Goal: Check status: Check status

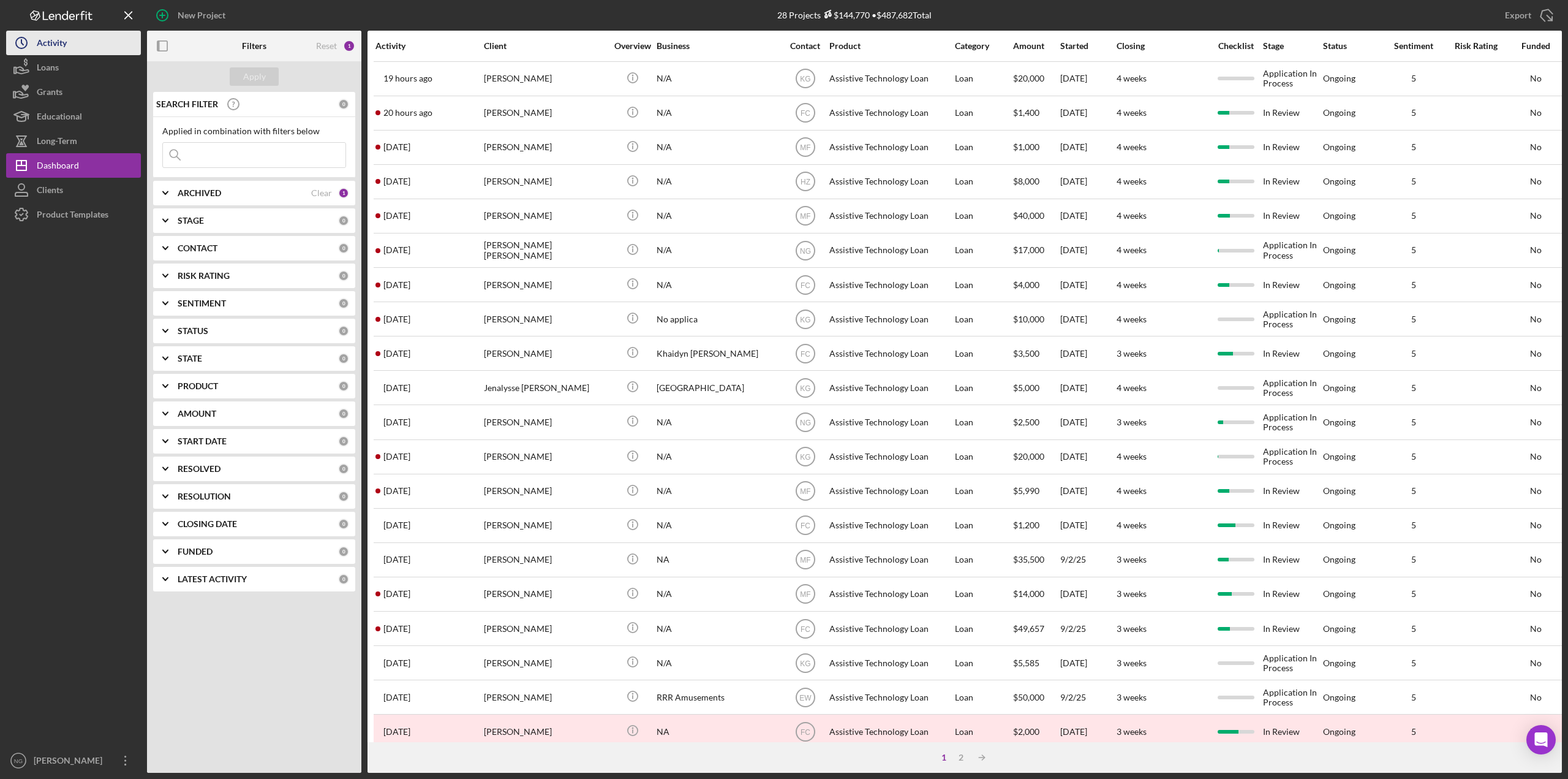
click at [61, 47] on div "Activity" at bounding box center [52, 44] width 30 height 28
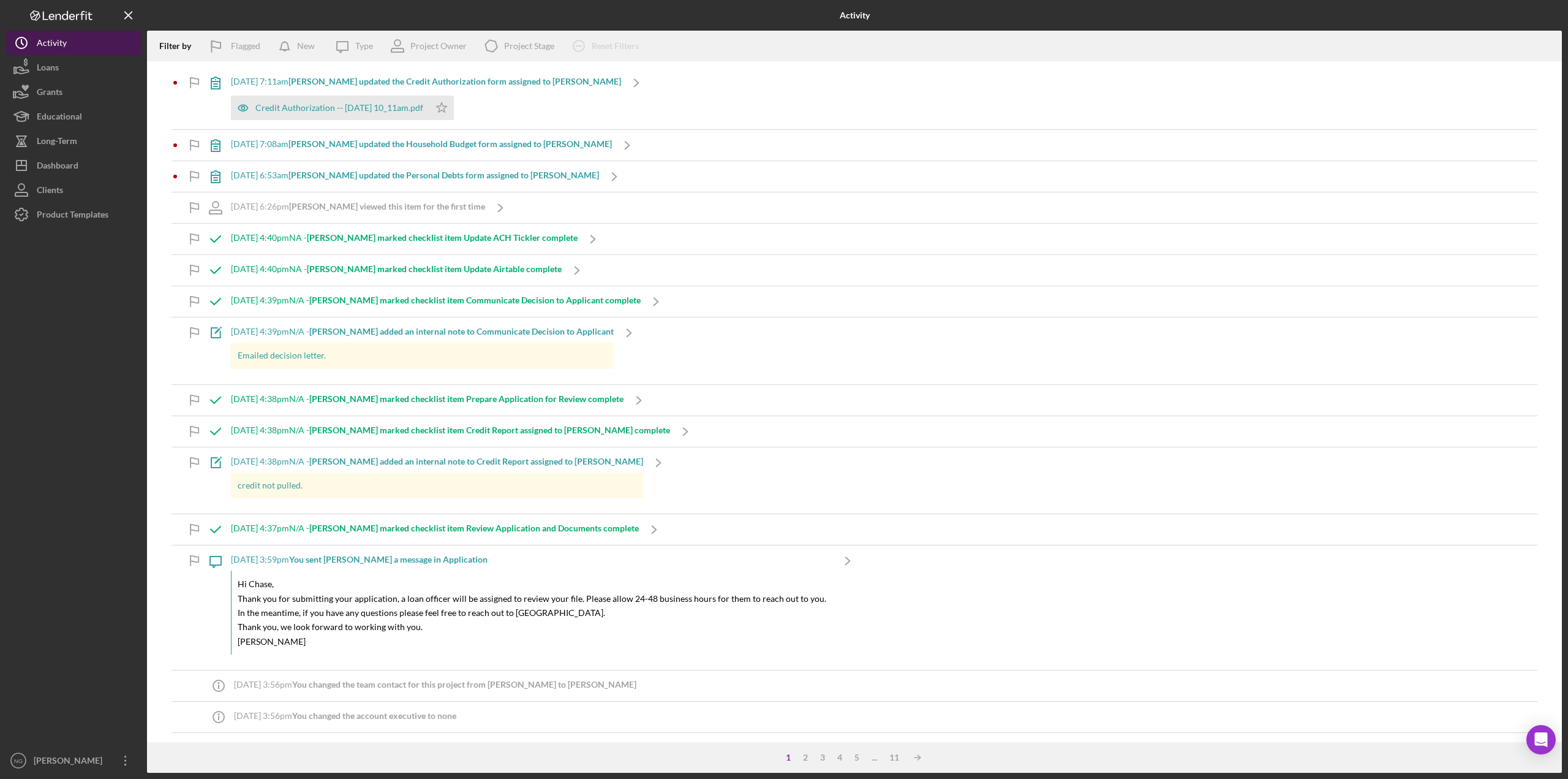
click at [78, 40] on button "Icon/History Activity" at bounding box center [73, 43] width 134 height 25
click at [65, 172] on div "Dashboard" at bounding box center [57, 167] width 41 height 28
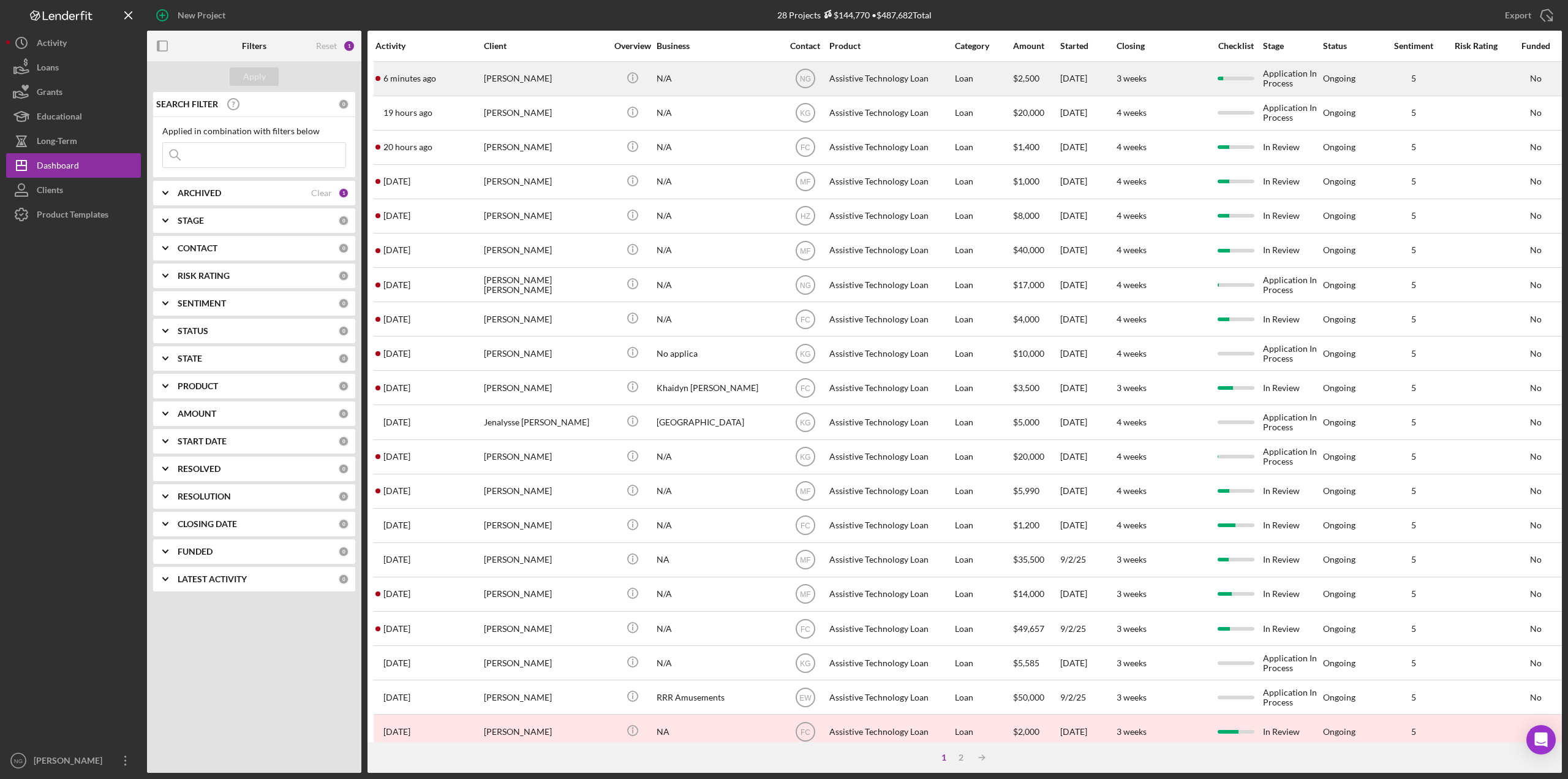
click at [555, 79] on div "[PERSON_NAME]" at bounding box center [545, 79] width 123 height 33
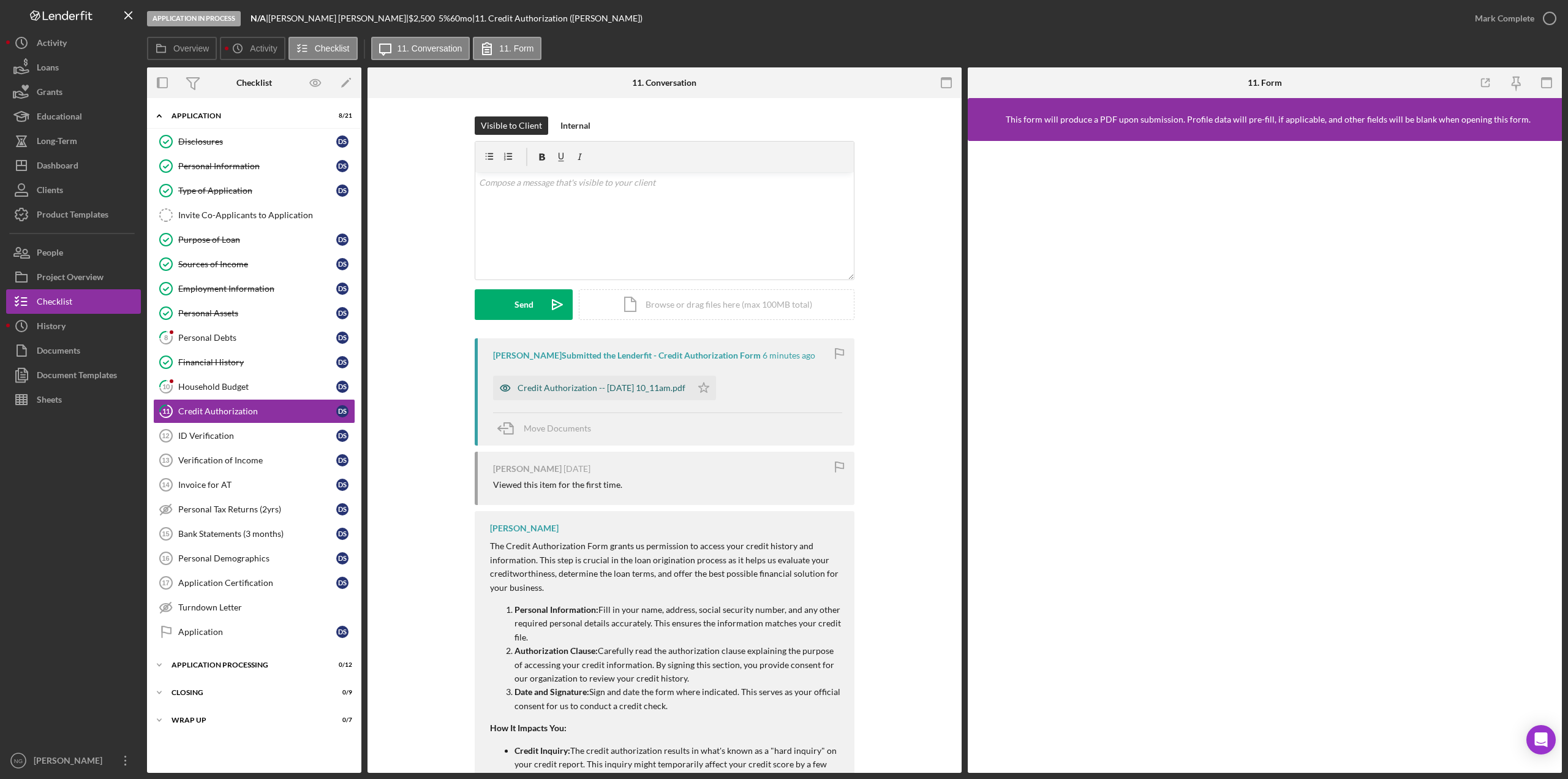
click at [581, 388] on div "Credit Authorization -- [DATE] 10_11am.pdf" at bounding box center [601, 388] width 168 height 9
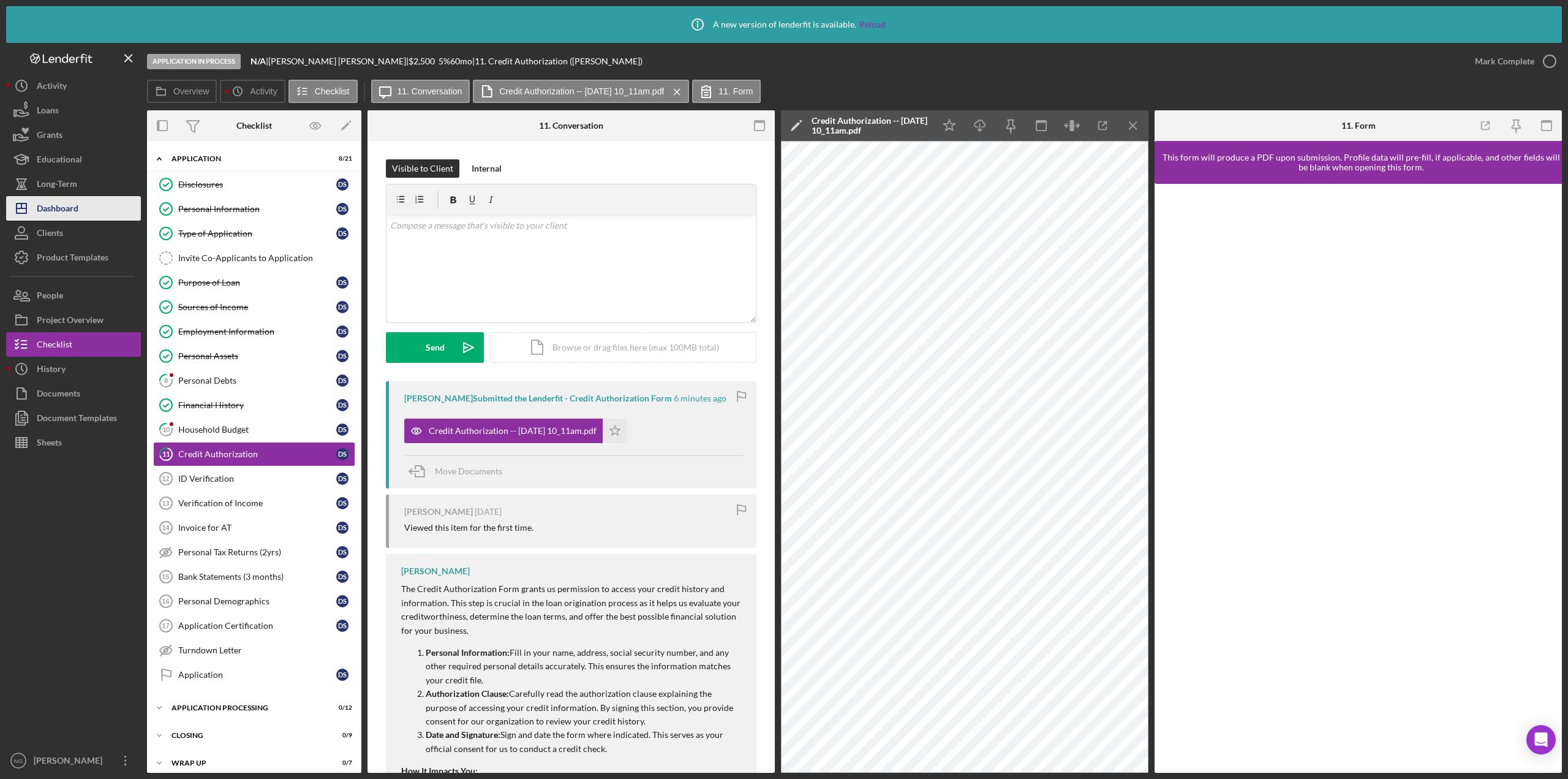
click at [64, 215] on div "Dashboard" at bounding box center [57, 210] width 41 height 28
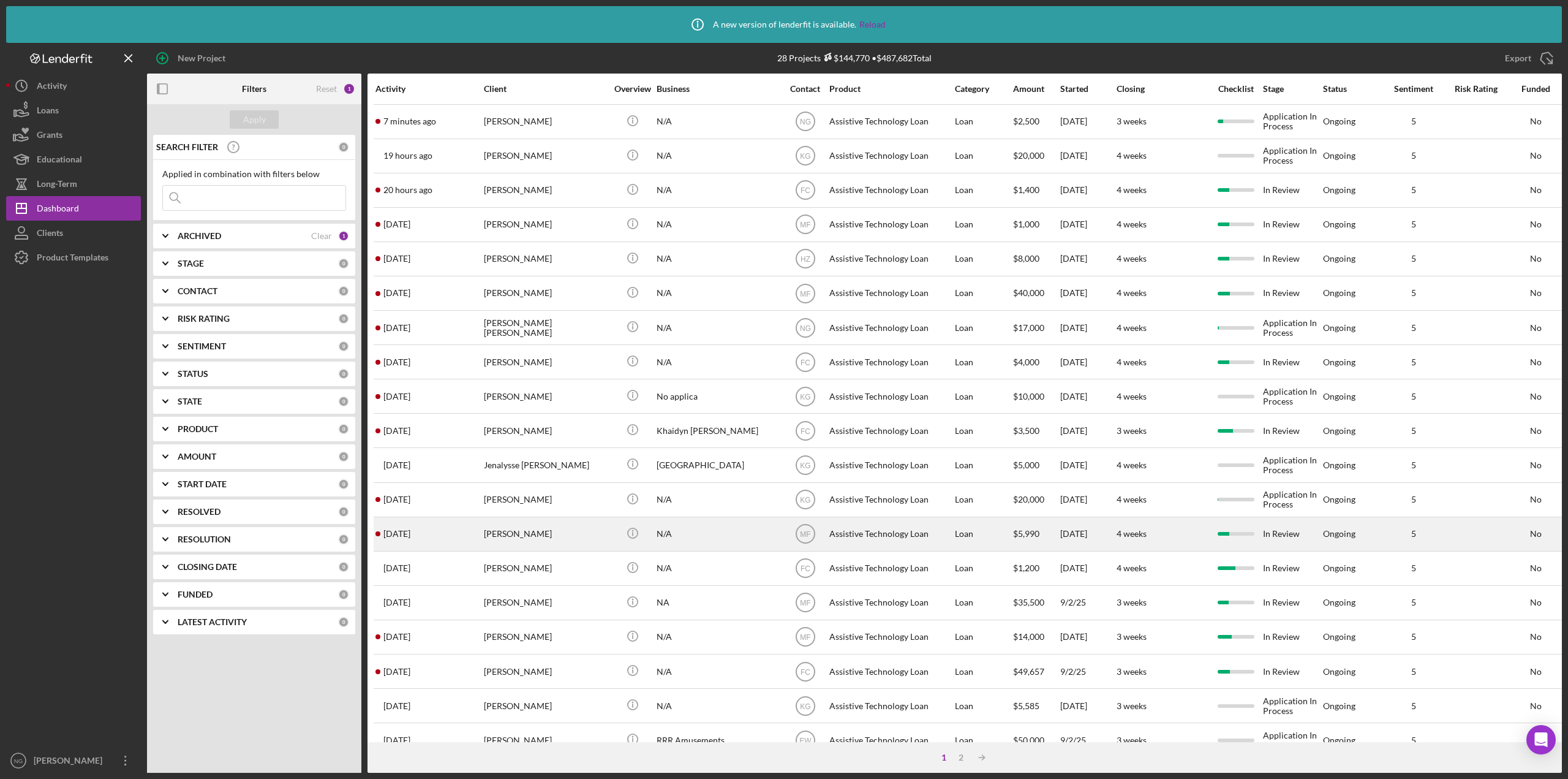
click at [475, 528] on div "[DATE] [PERSON_NAME]" at bounding box center [429, 534] width 107 height 33
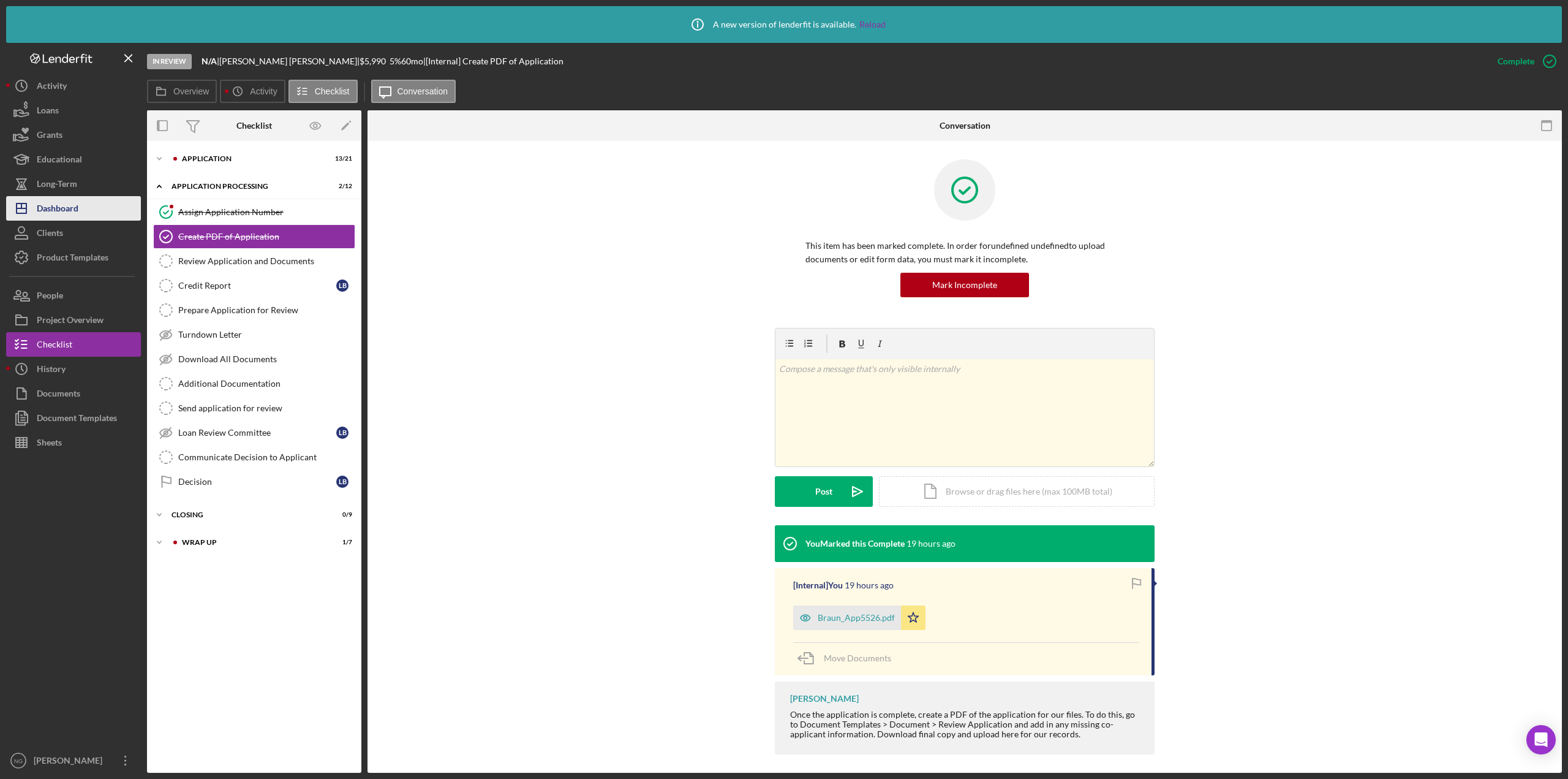
click at [65, 213] on div "Dashboard" at bounding box center [57, 210] width 41 height 28
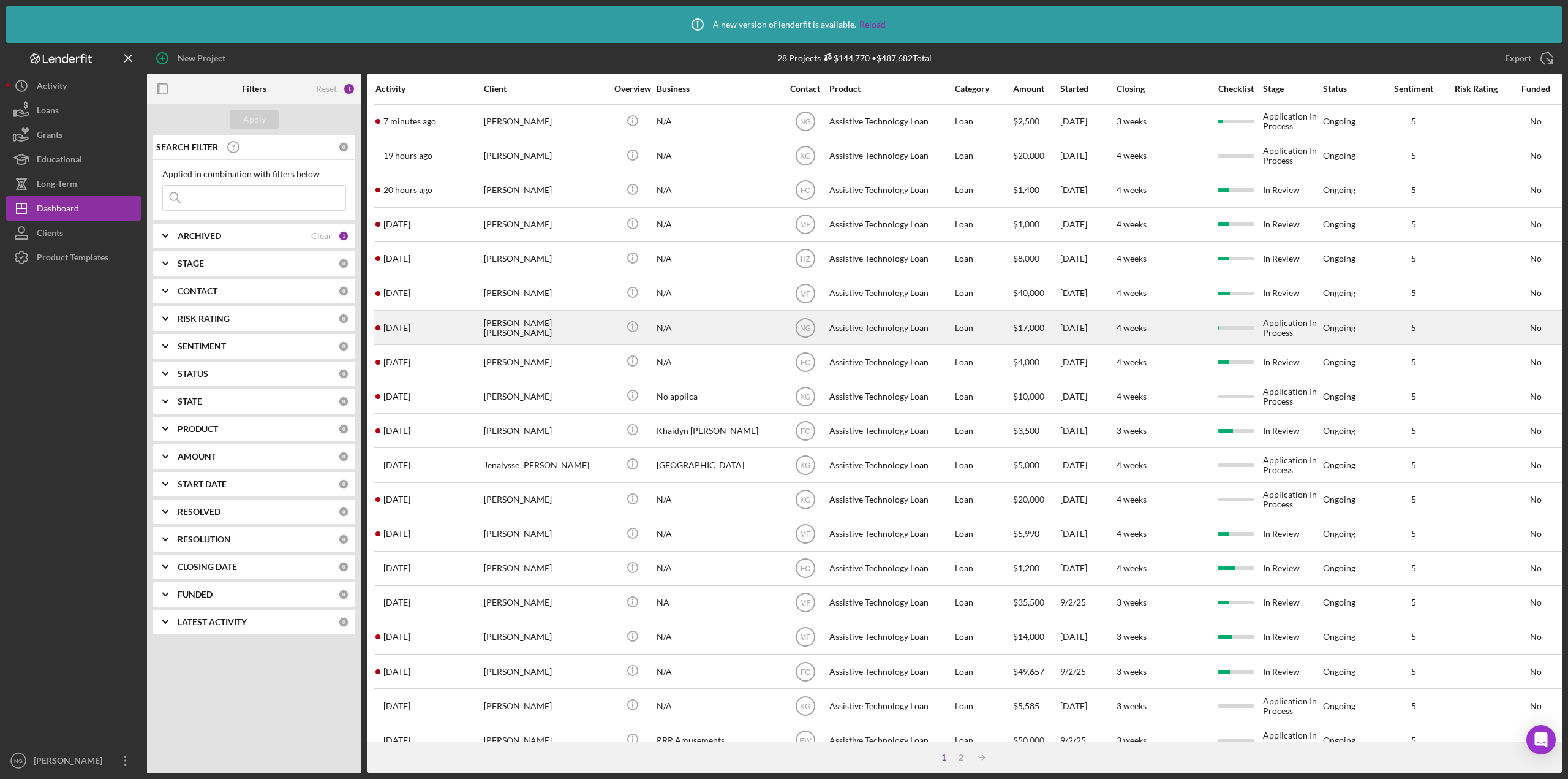
click at [775, 332] on div "N/A" at bounding box center [717, 327] width 123 height 33
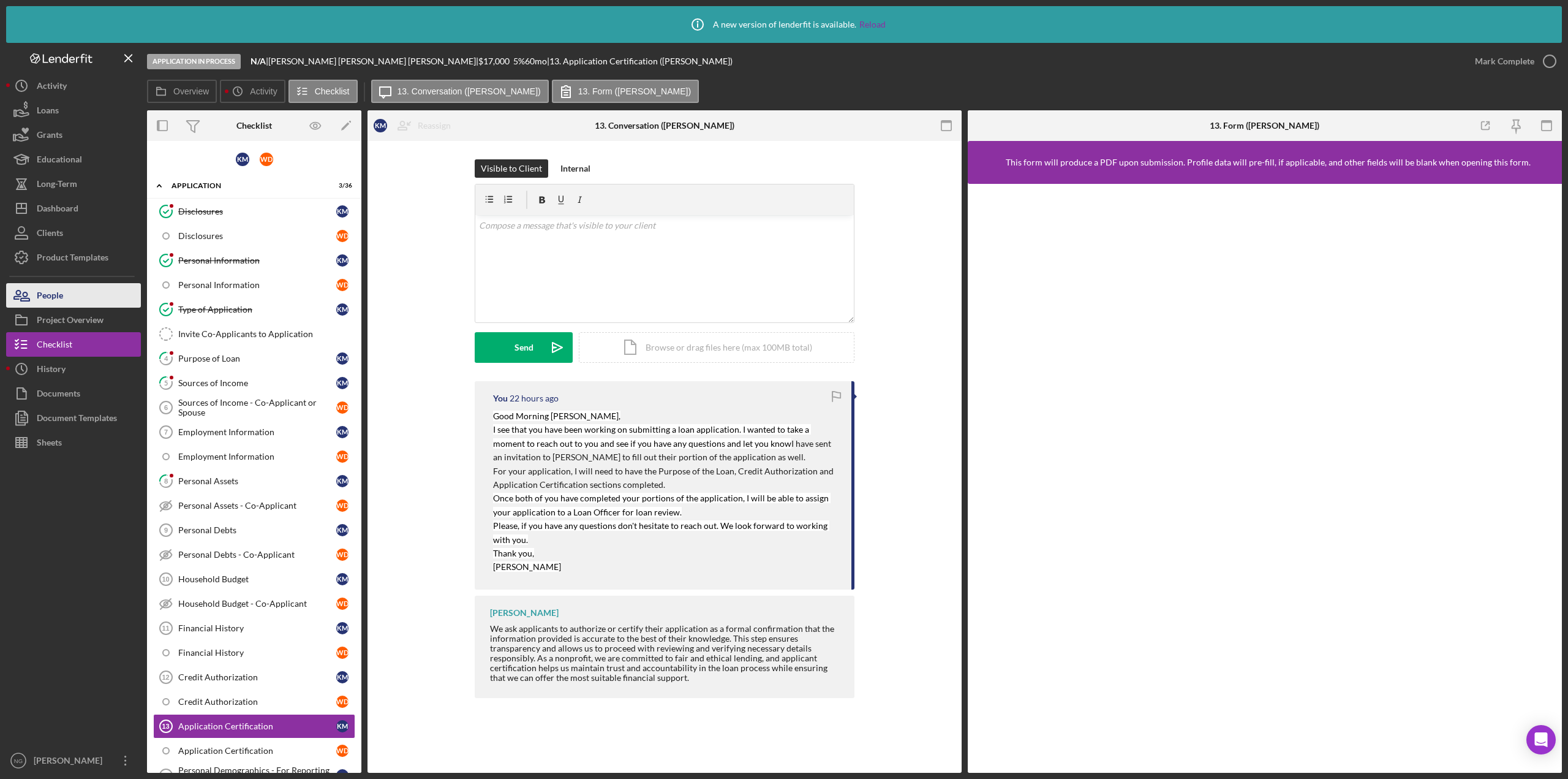
click at [80, 296] on button "People" at bounding box center [73, 295] width 134 height 25
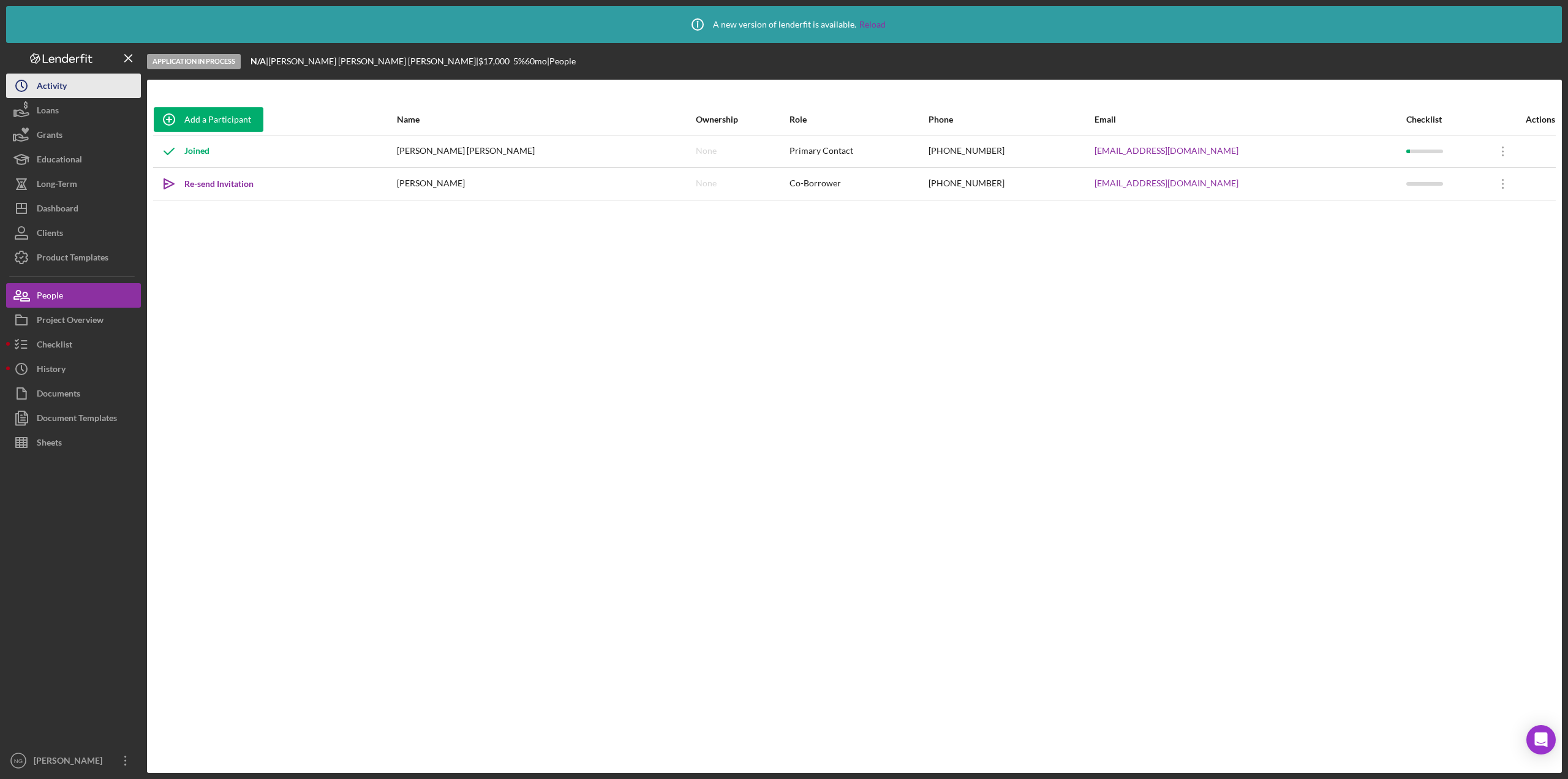
click at [83, 89] on button "Icon/History Activity" at bounding box center [73, 86] width 134 height 25
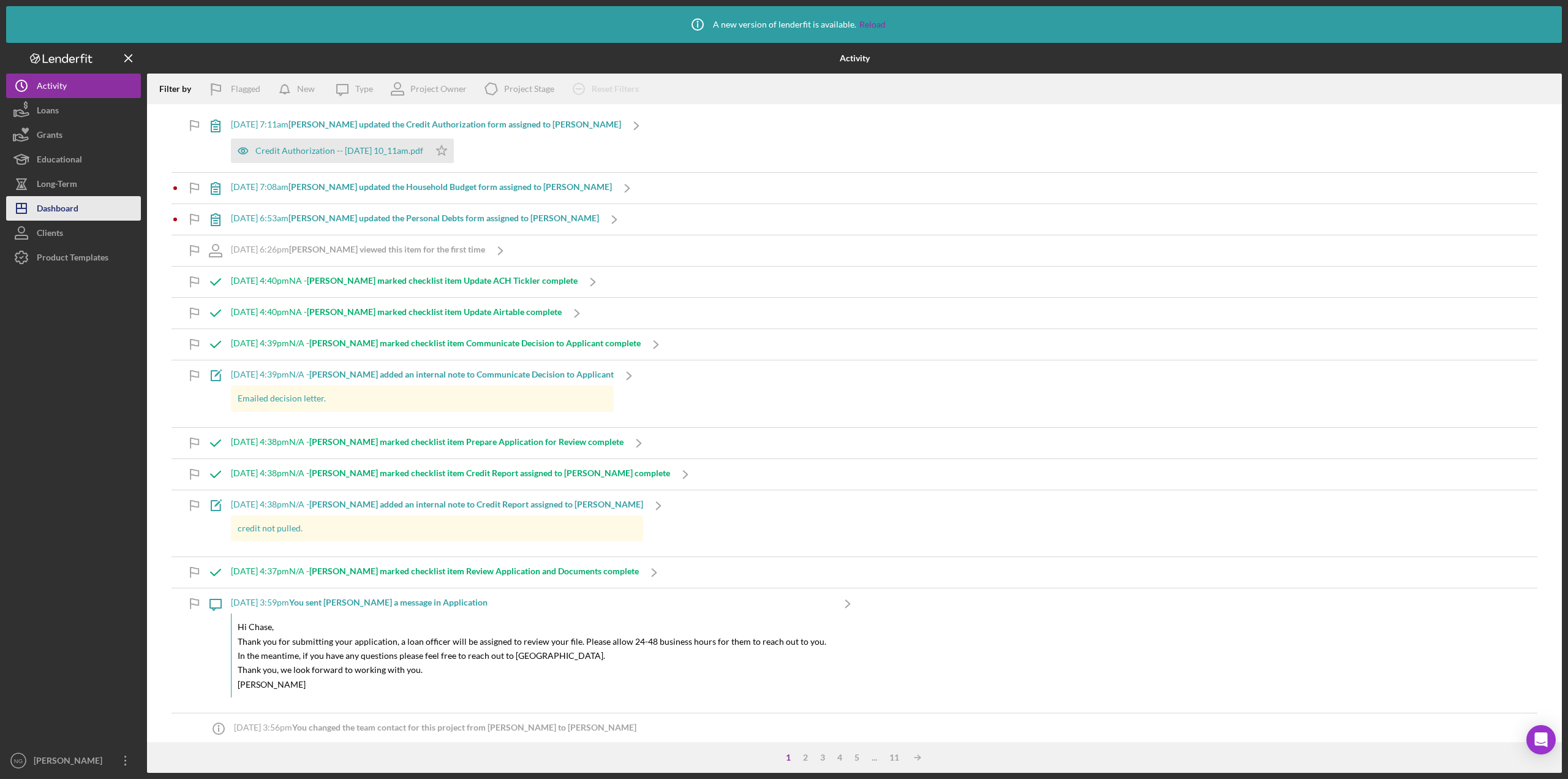
click at [92, 214] on button "Icon/Dashboard Dashboard" at bounding box center [73, 209] width 134 height 25
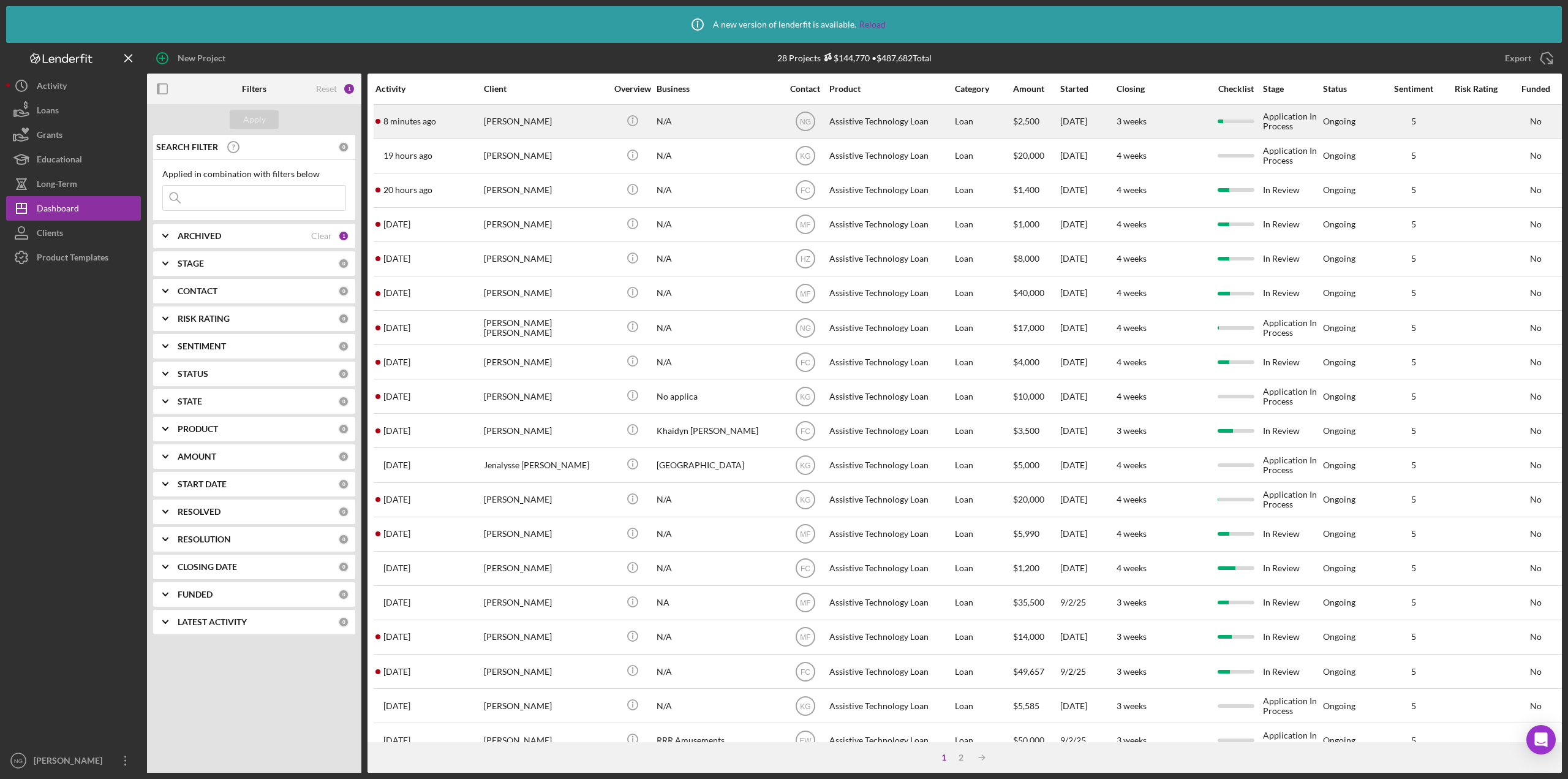
click at [455, 129] on div "8 minutes ago [PERSON_NAME]" at bounding box center [429, 121] width 107 height 33
